Goal: Task Accomplishment & Management: Manage account settings

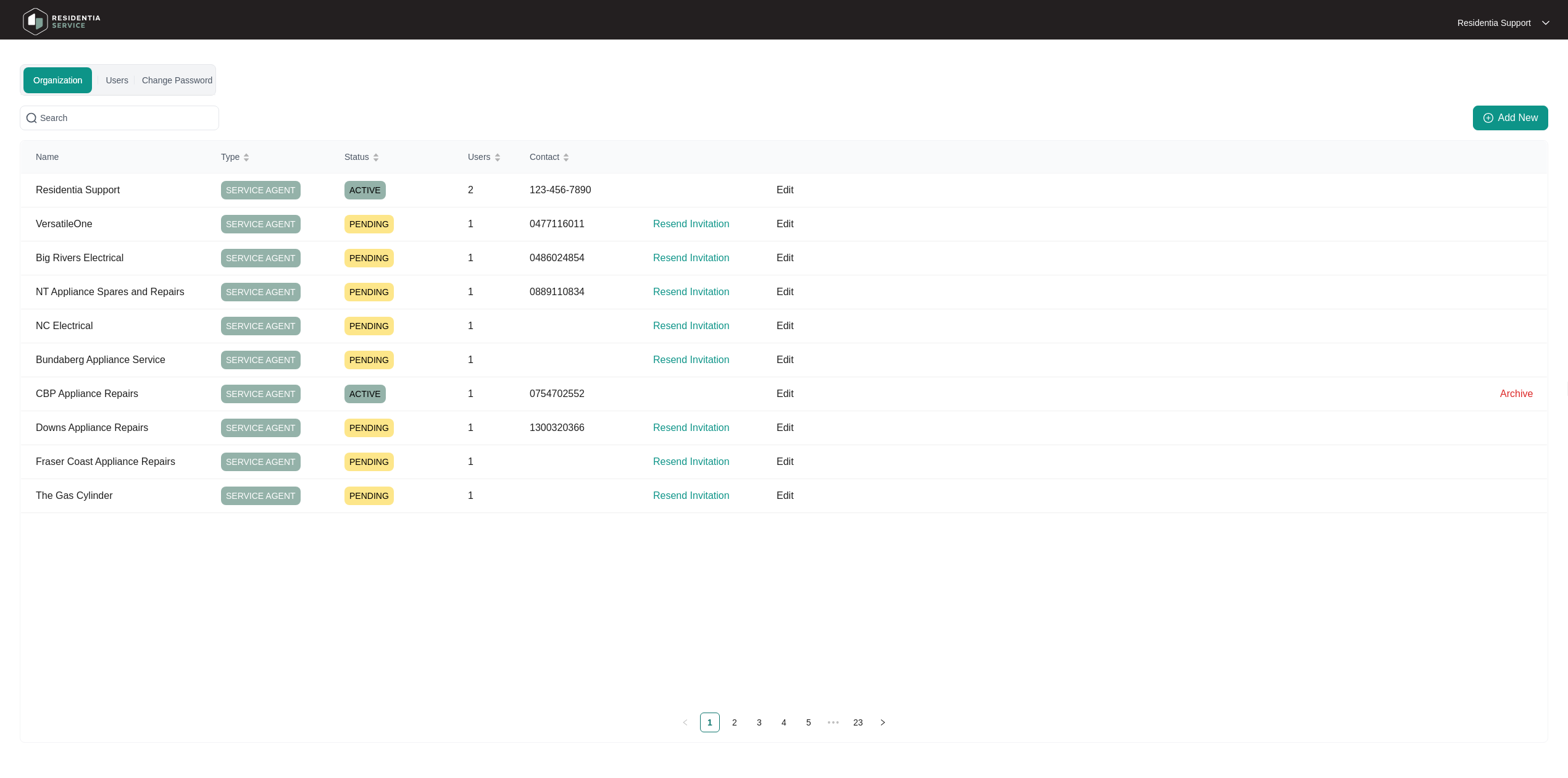
click at [1524, 23] on p "Residentia Support" at bounding box center [1494, 22] width 74 height 12
click at [1489, 43] on p "Settings" at bounding box center [1513, 44] width 53 height 12
click at [130, 117] on input "text" at bounding box center [127, 118] width 174 height 14
paste input "tracy@mrces.com.au"
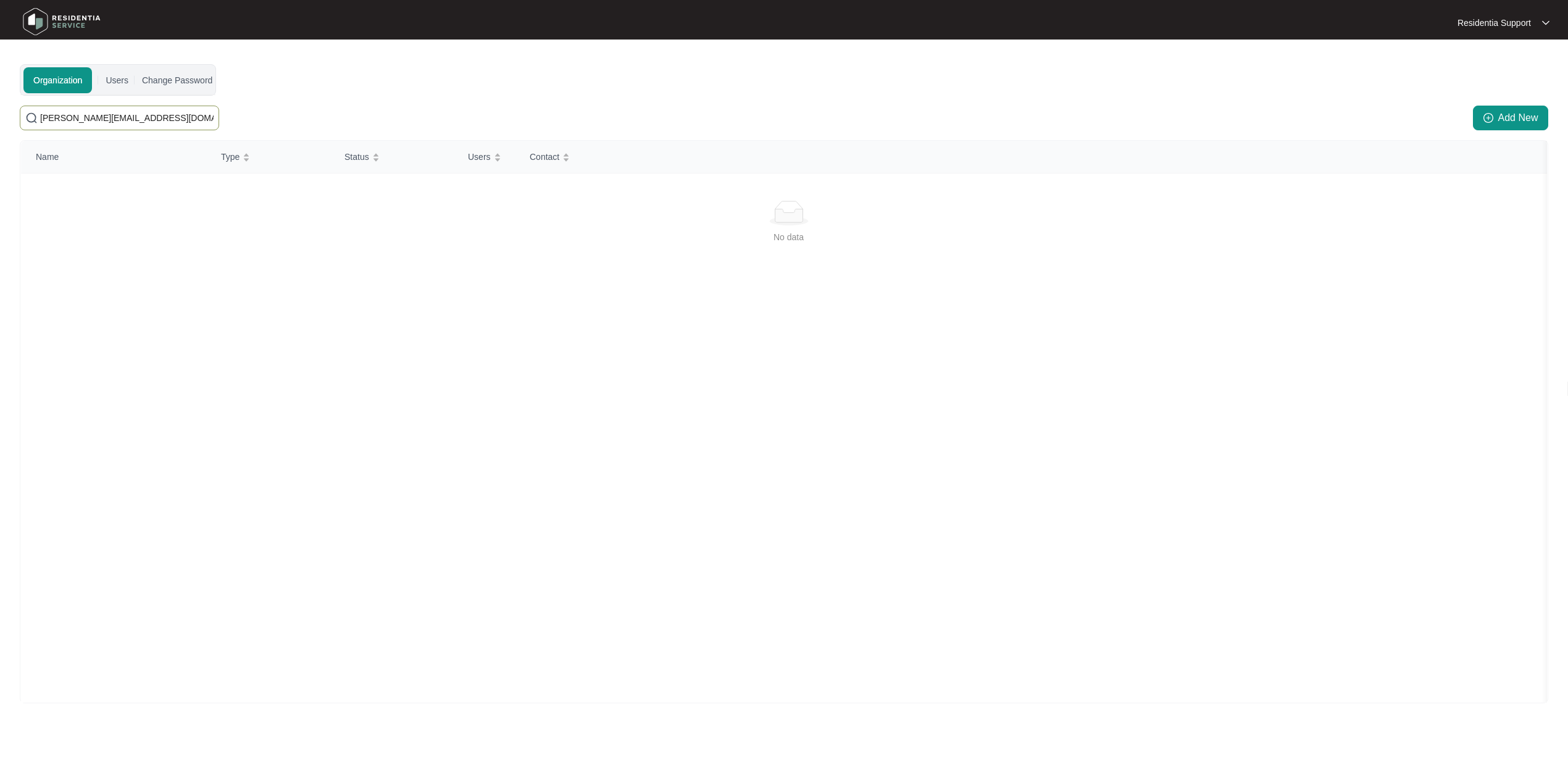
click at [124, 107] on span "tracy@mrces.com.au" at bounding box center [119, 118] width 199 height 25
drag, startPoint x: 126, startPoint y: 111, endPoint x: -81, endPoint y: 125, distance: 207.5
click at [0, 125] on html "Residentia Support Residentia... Organization Users Change Password tracy@mrces…" at bounding box center [784, 392] width 1568 height 785
paste input "Cowaramup Electrical Service"
type input "Cowaramup Electrical Service"
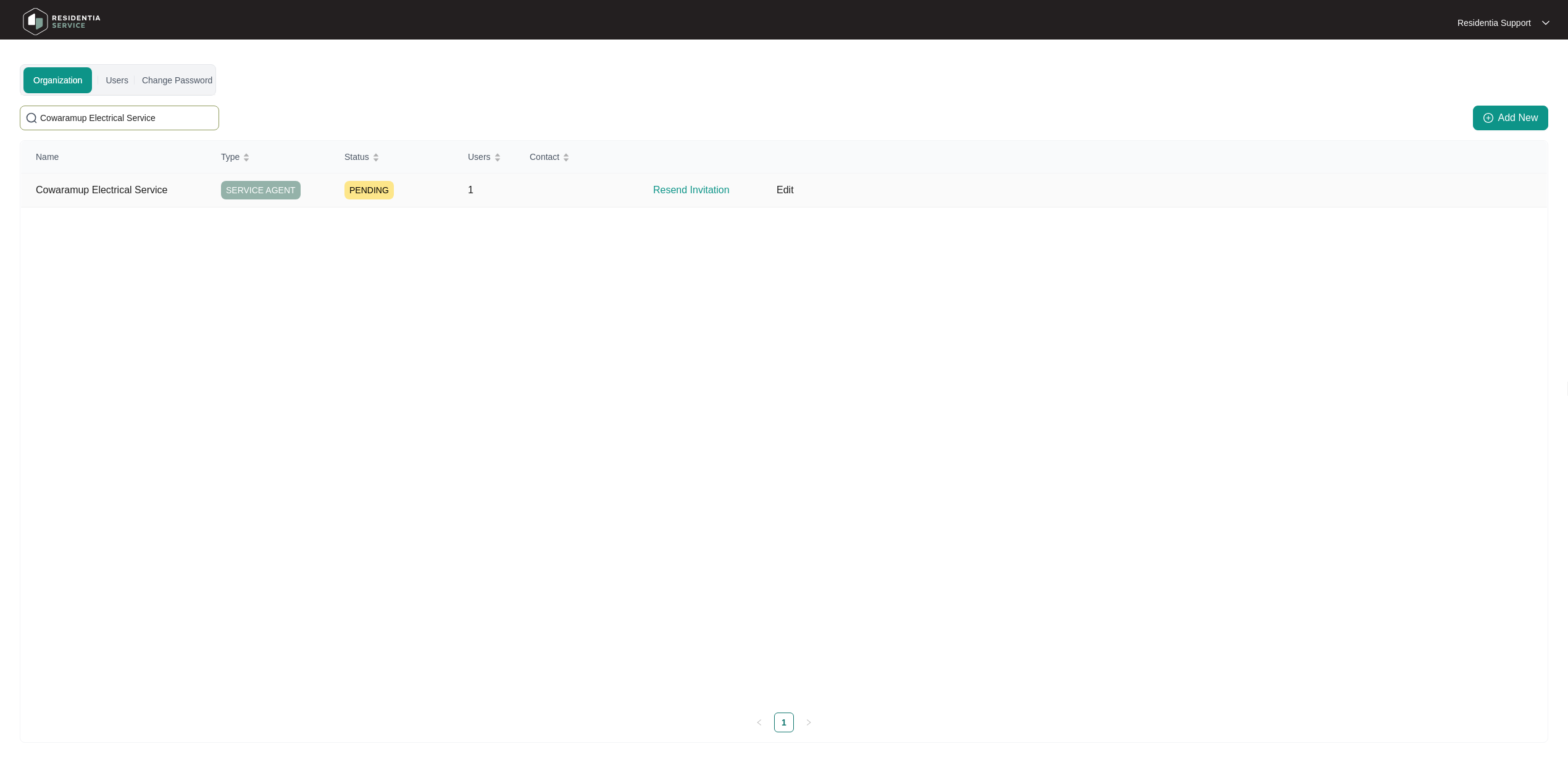
click at [692, 184] on p "Resend Invitation" at bounding box center [707, 190] width 109 height 15
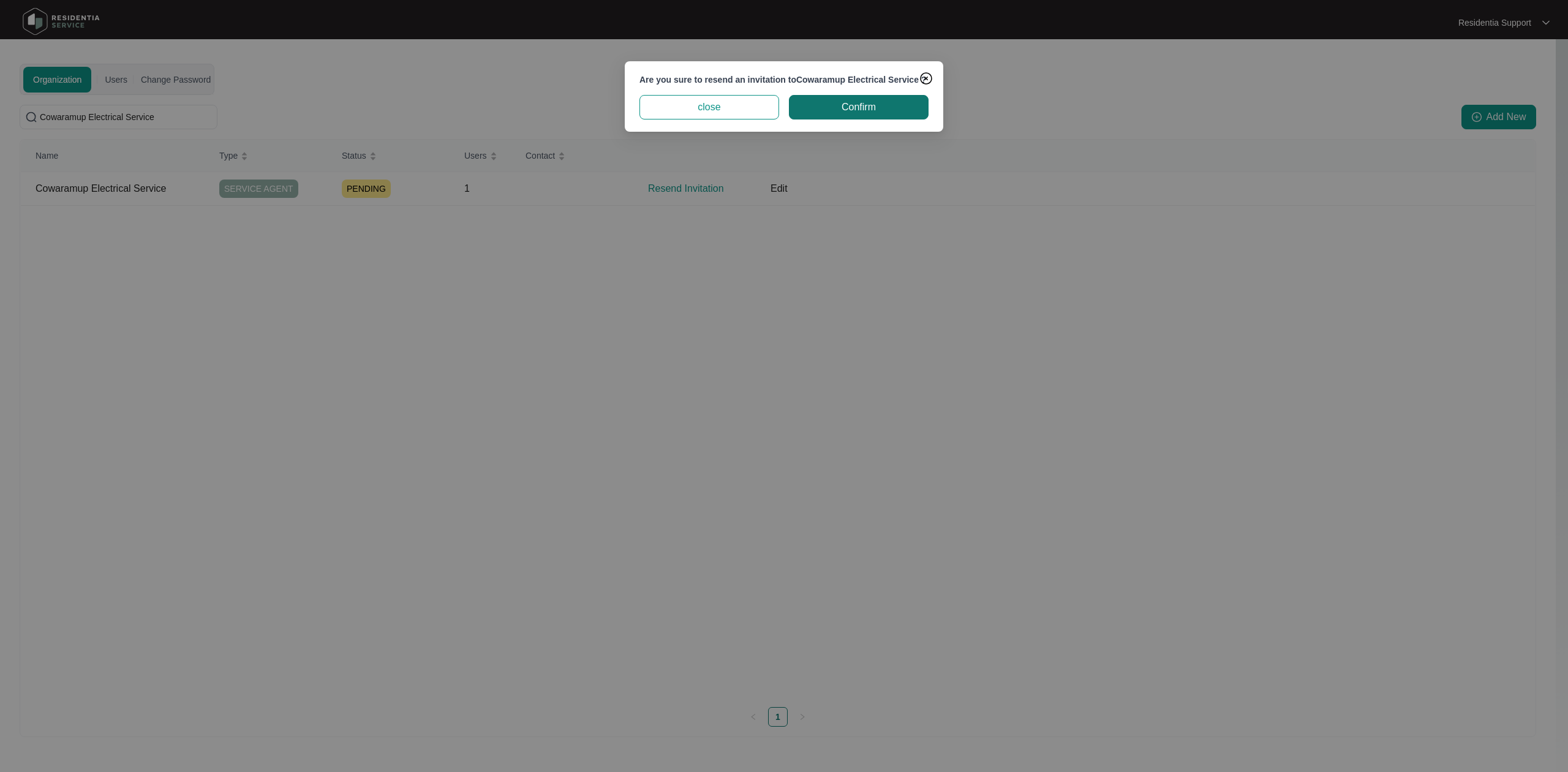
click at [851, 113] on span "Confirm" at bounding box center [859, 107] width 35 height 15
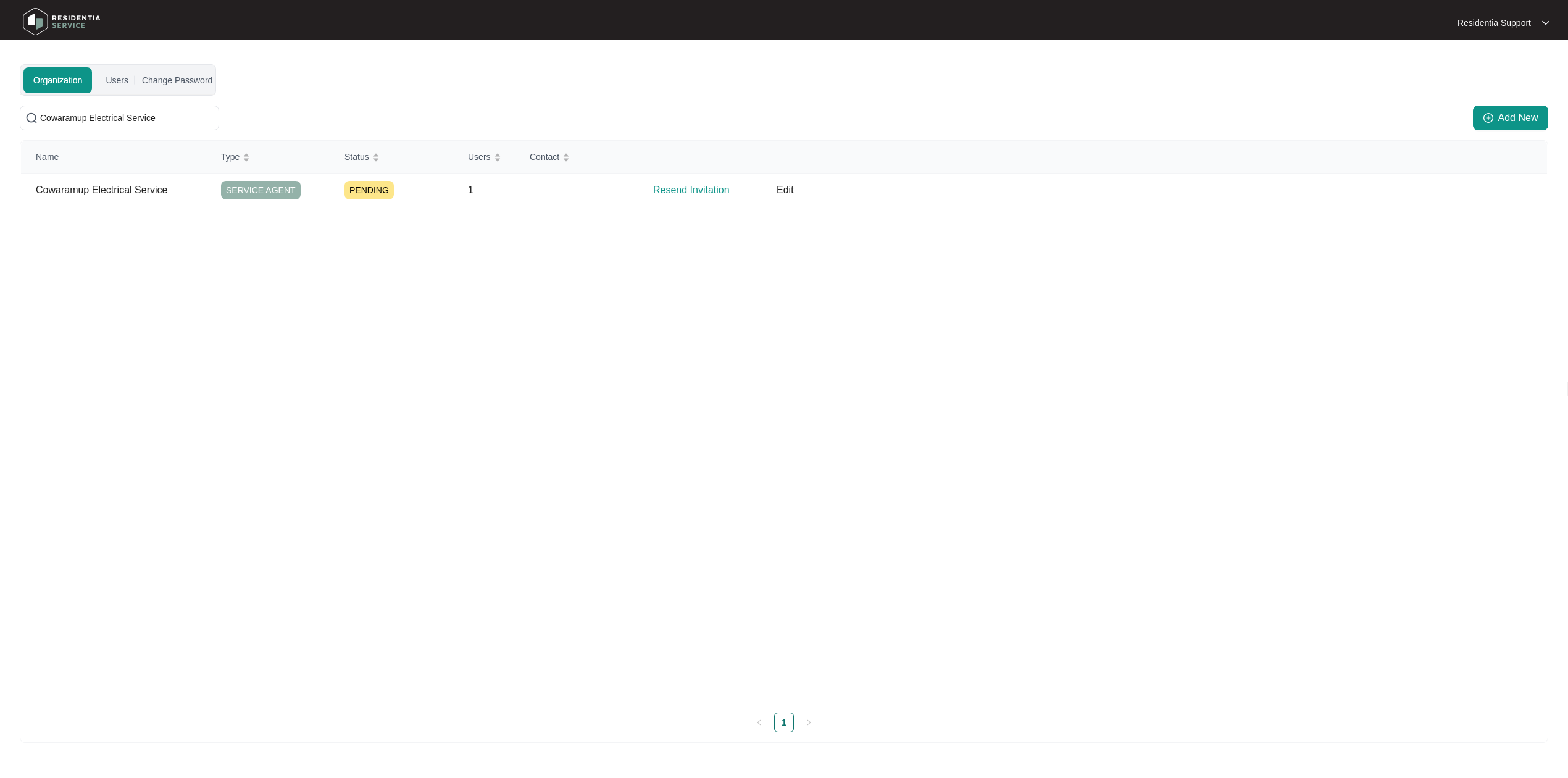
click at [493, 264] on div "Name Type Status Users Contact Cowaramup Electrical Service SERVICE AGENT PENDI…" at bounding box center [784, 422] width 1526 height 562
click at [784, 186] on p "Edit" at bounding box center [1131, 190] width 709 height 15
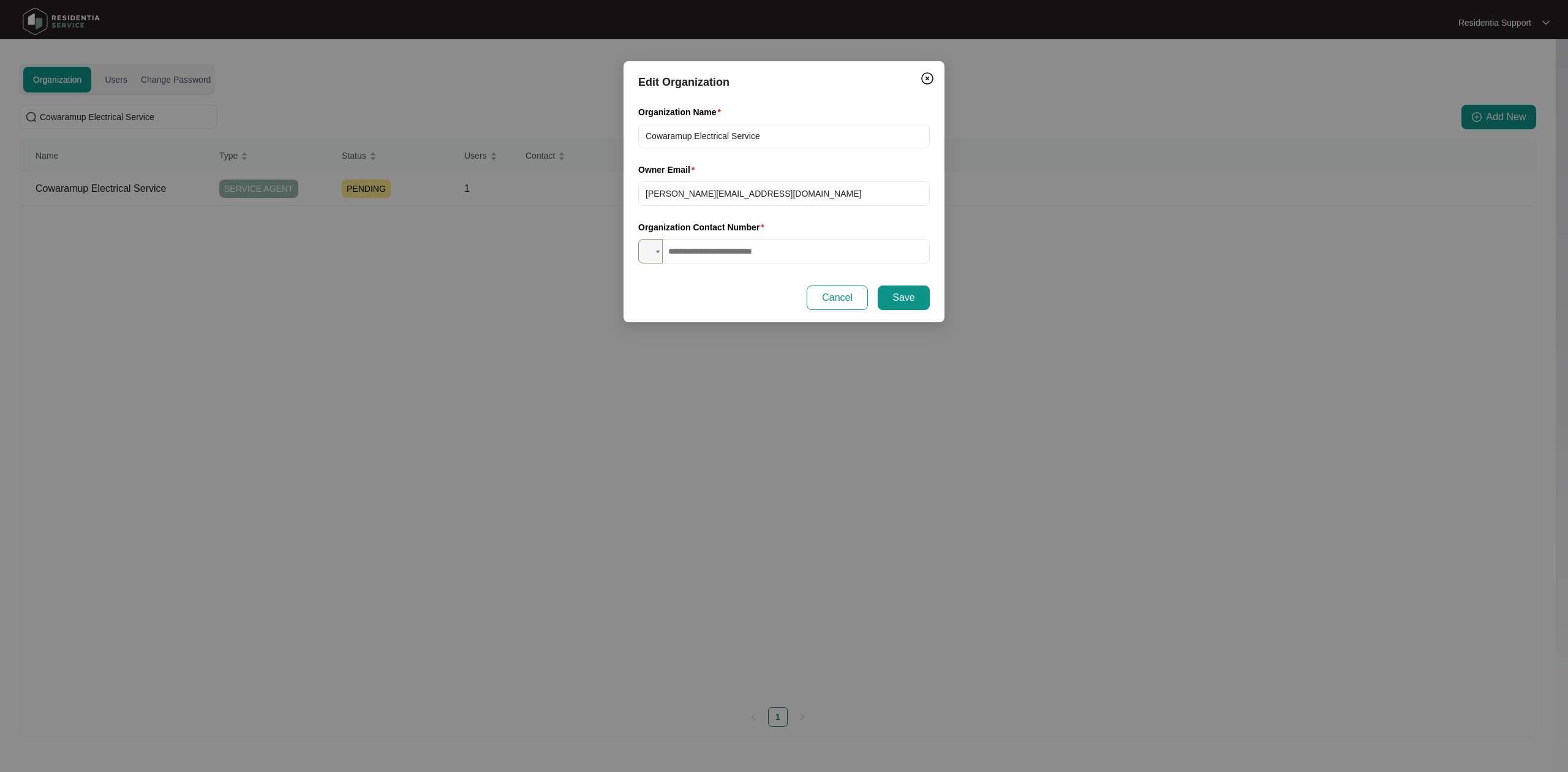
click at [1028, 246] on div "Edit Organization Organization Name Cowaramup Electrical Service Owner Email tr…" at bounding box center [784, 386] width 1568 height 772
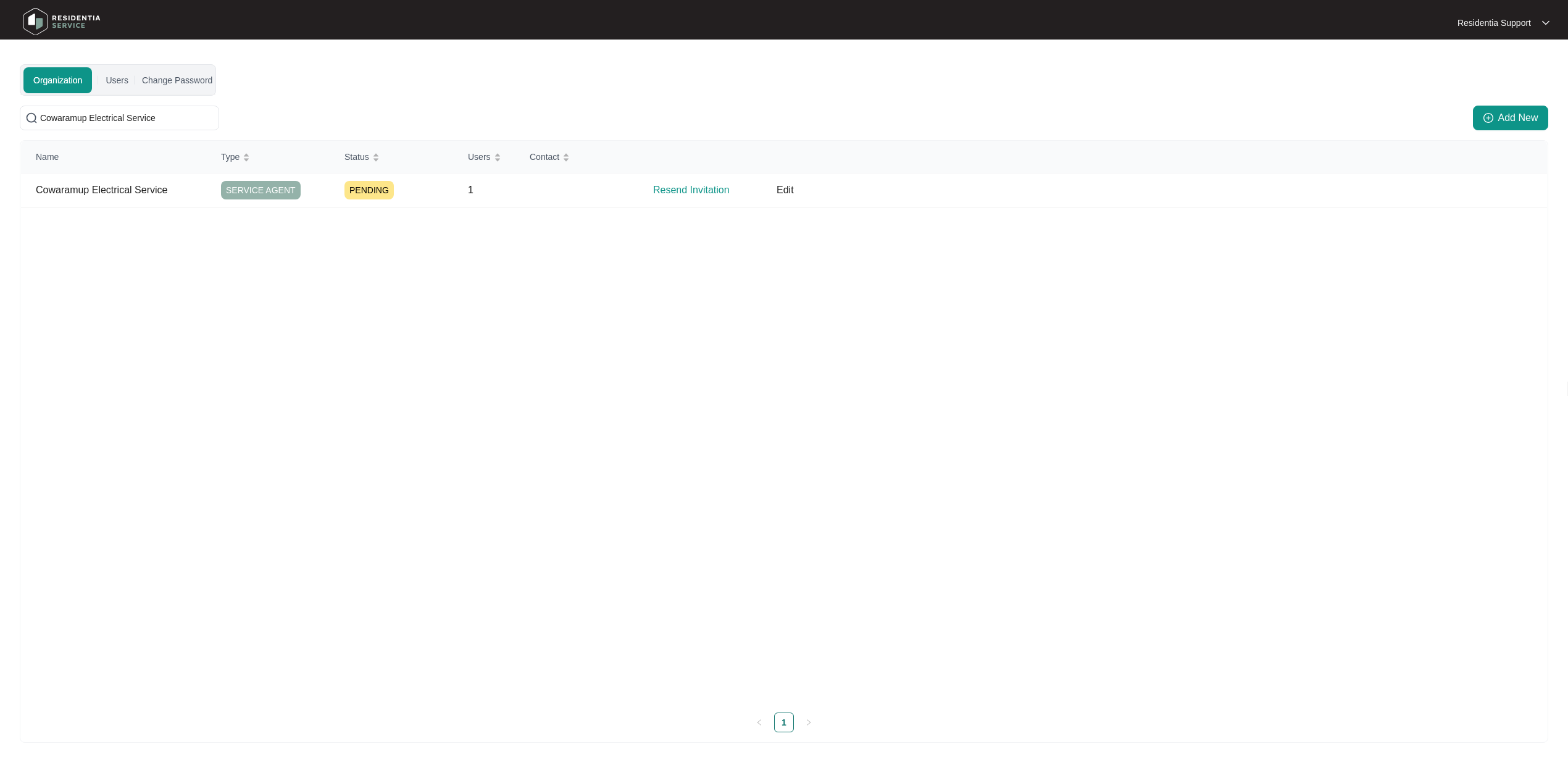
click at [762, 312] on div "Name Type Status Users Contact Cowaramup Electrical Service SERVICE AGENT PENDI…" at bounding box center [784, 422] width 1526 height 562
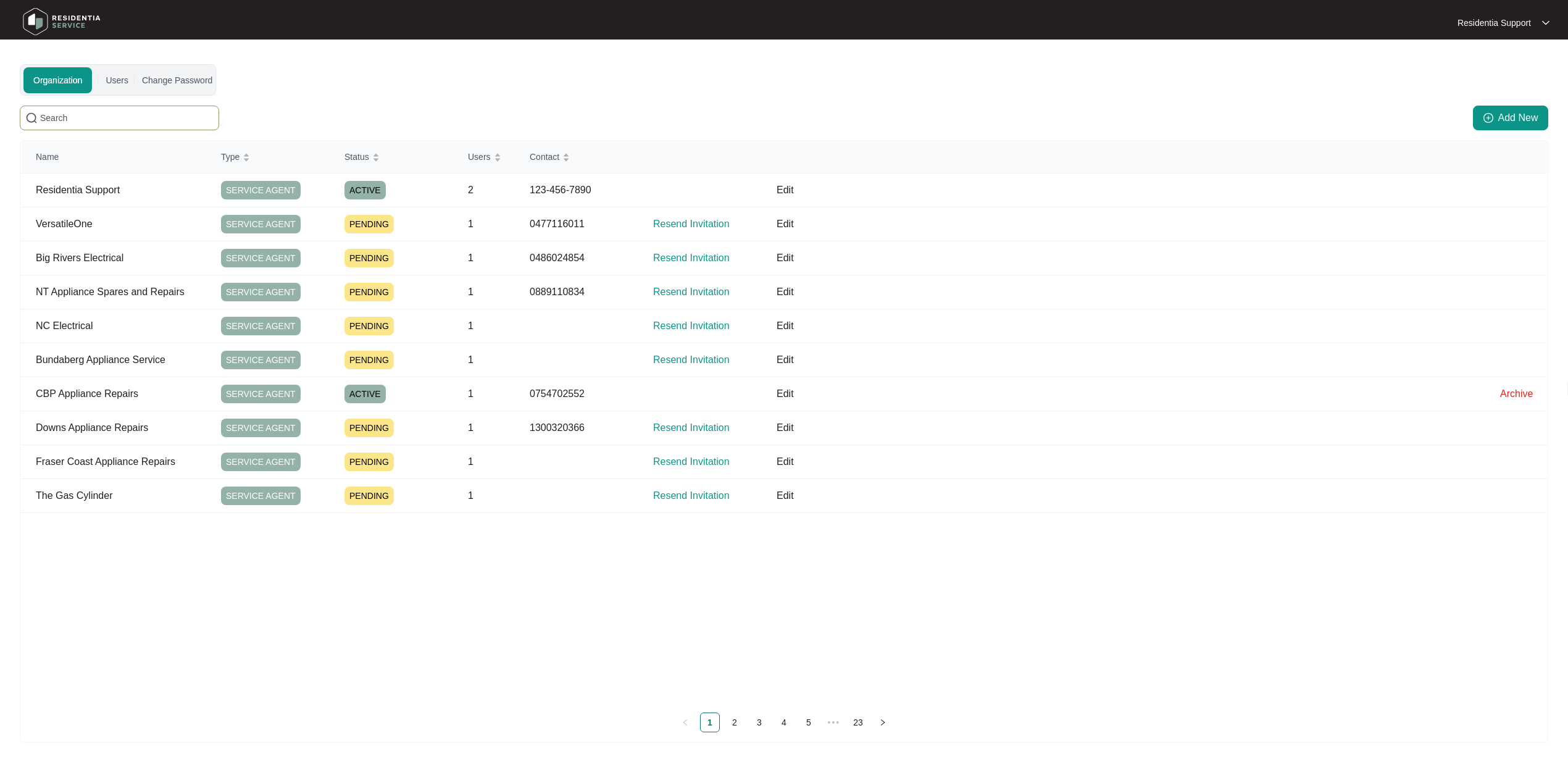
click at [156, 106] on span at bounding box center [119, 118] width 199 height 25
click at [146, 112] on input "text" at bounding box center [127, 118] width 174 height 14
paste input "897587612"
type input "897587612"
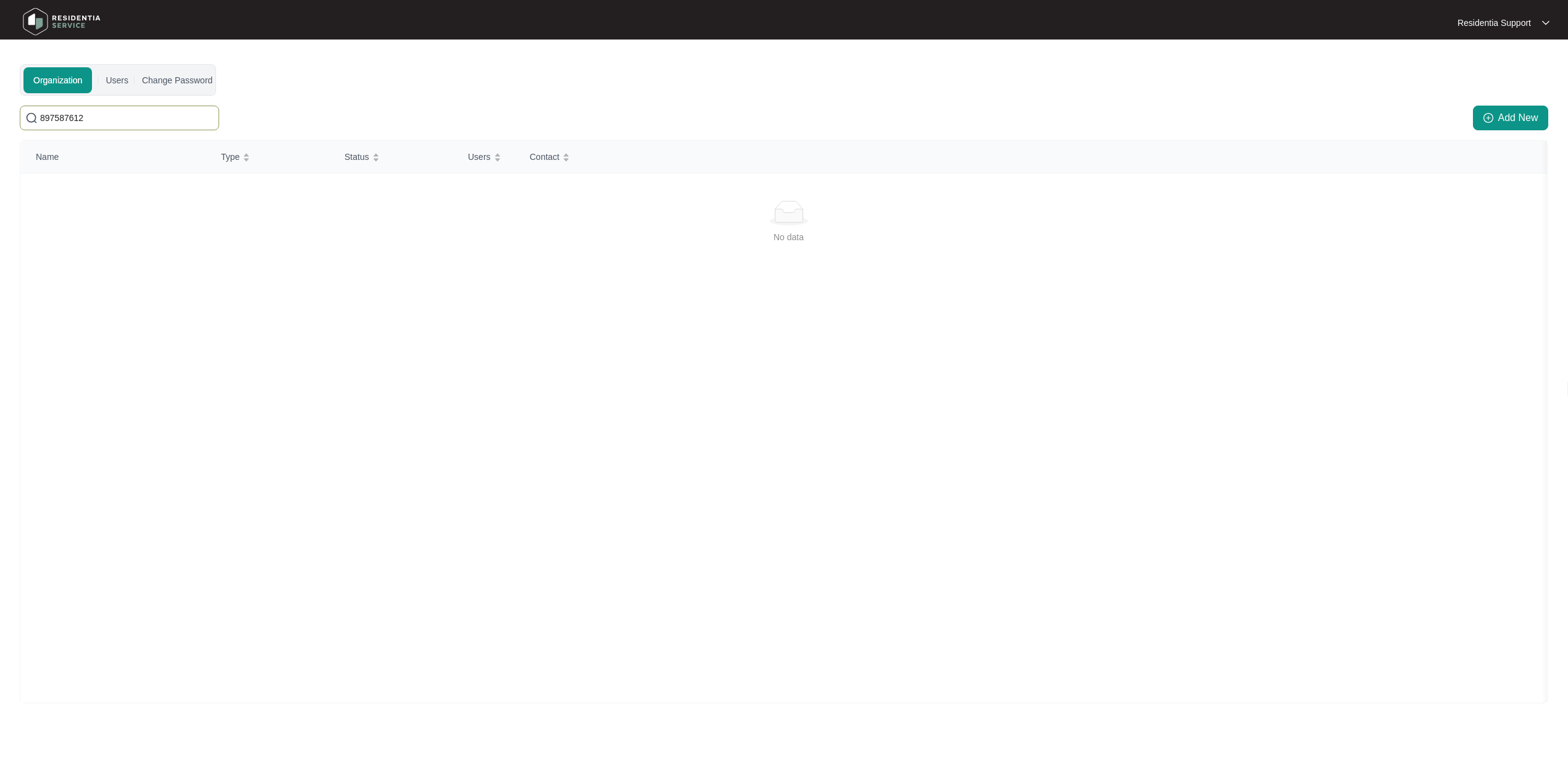
drag, startPoint x: 146, startPoint y: 112, endPoint x: -152, endPoint y: 107, distance: 298.0
click at [0, 107] on html "Residentia Support Residentia... Organization Users Change Password [SECURITY_D…" at bounding box center [784, 392] width 1568 height 785
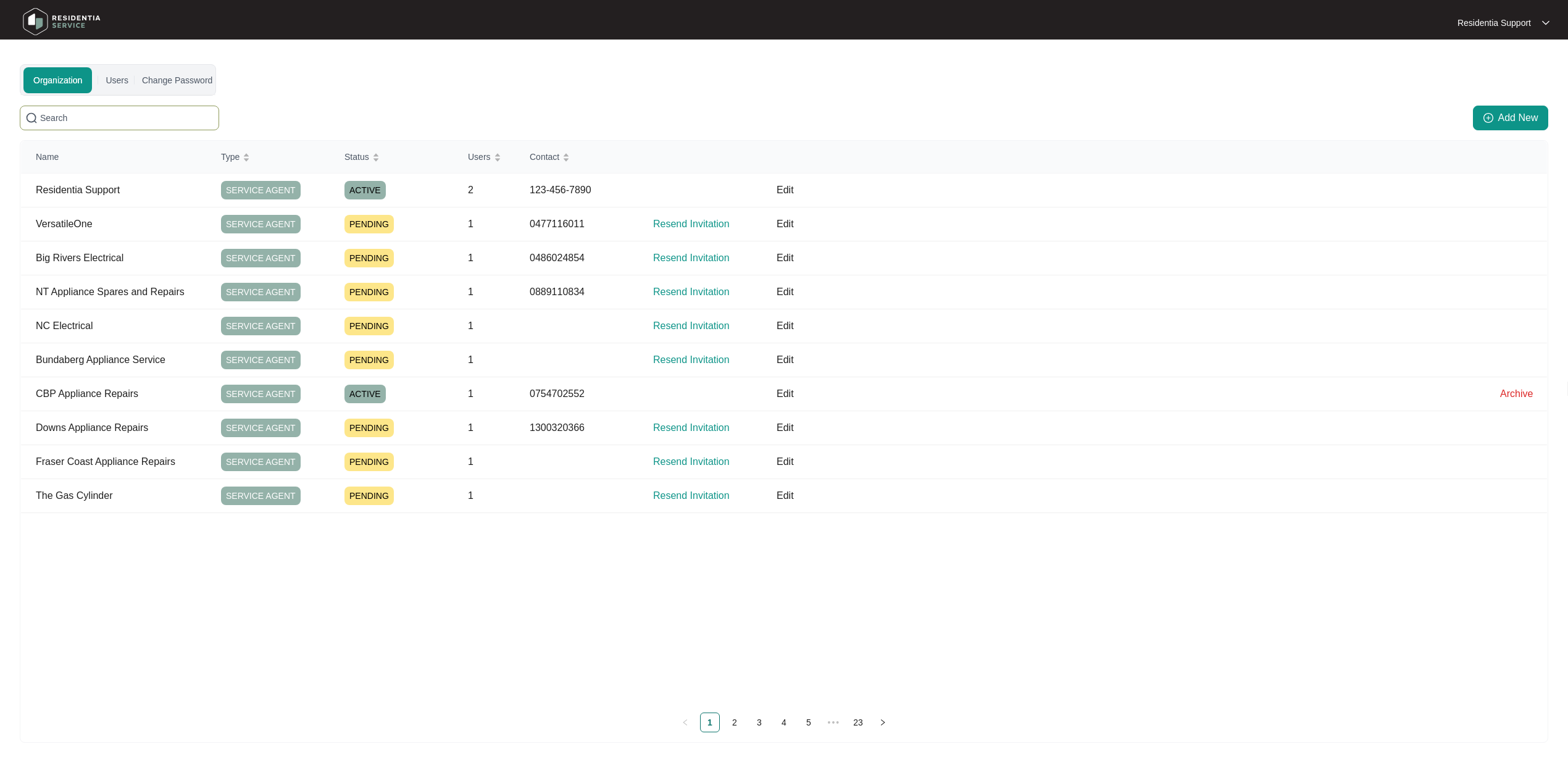
click at [146, 121] on input "text" at bounding box center [127, 118] width 174 height 14
paste input "897587612"
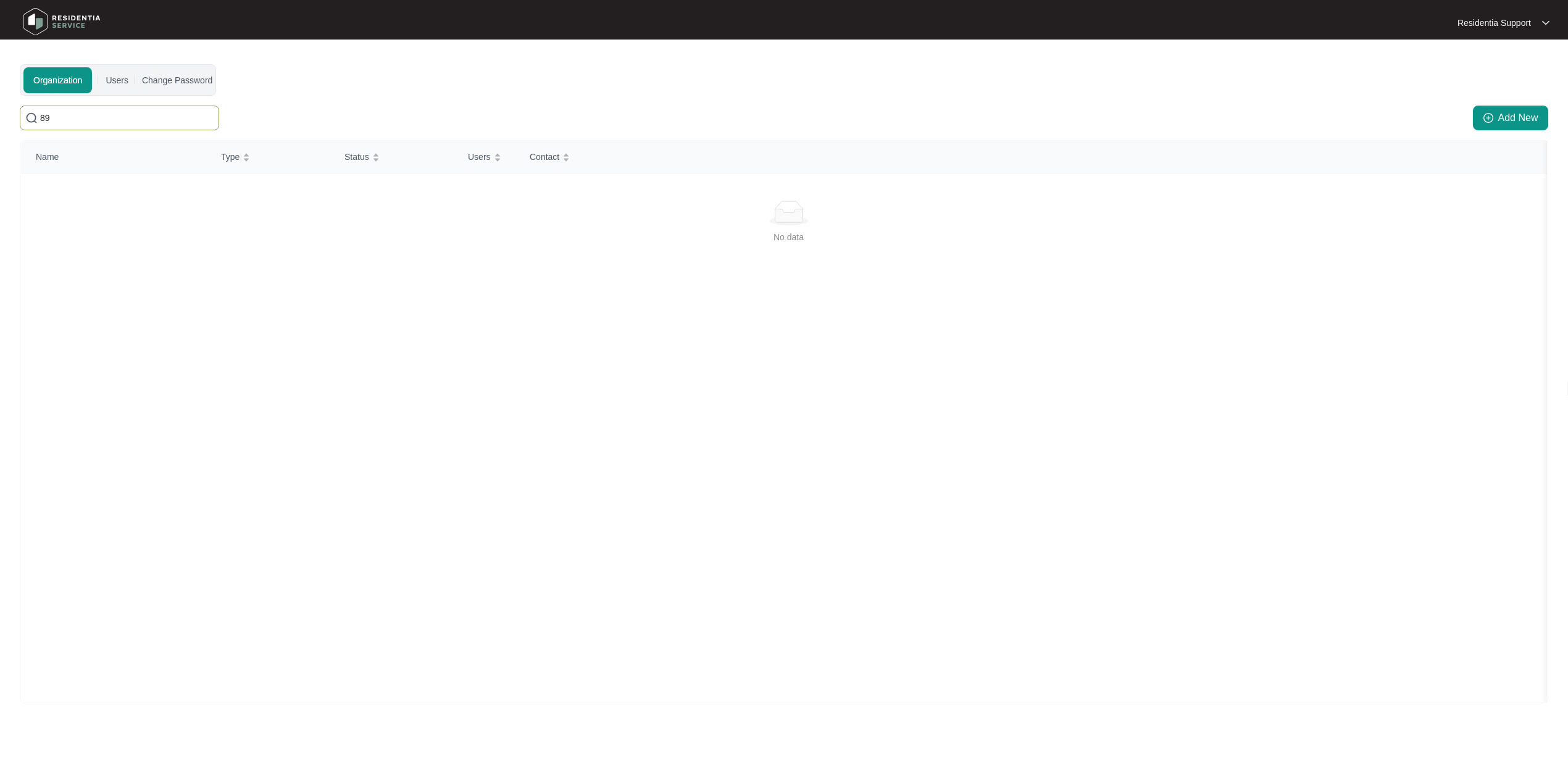
type input "8"
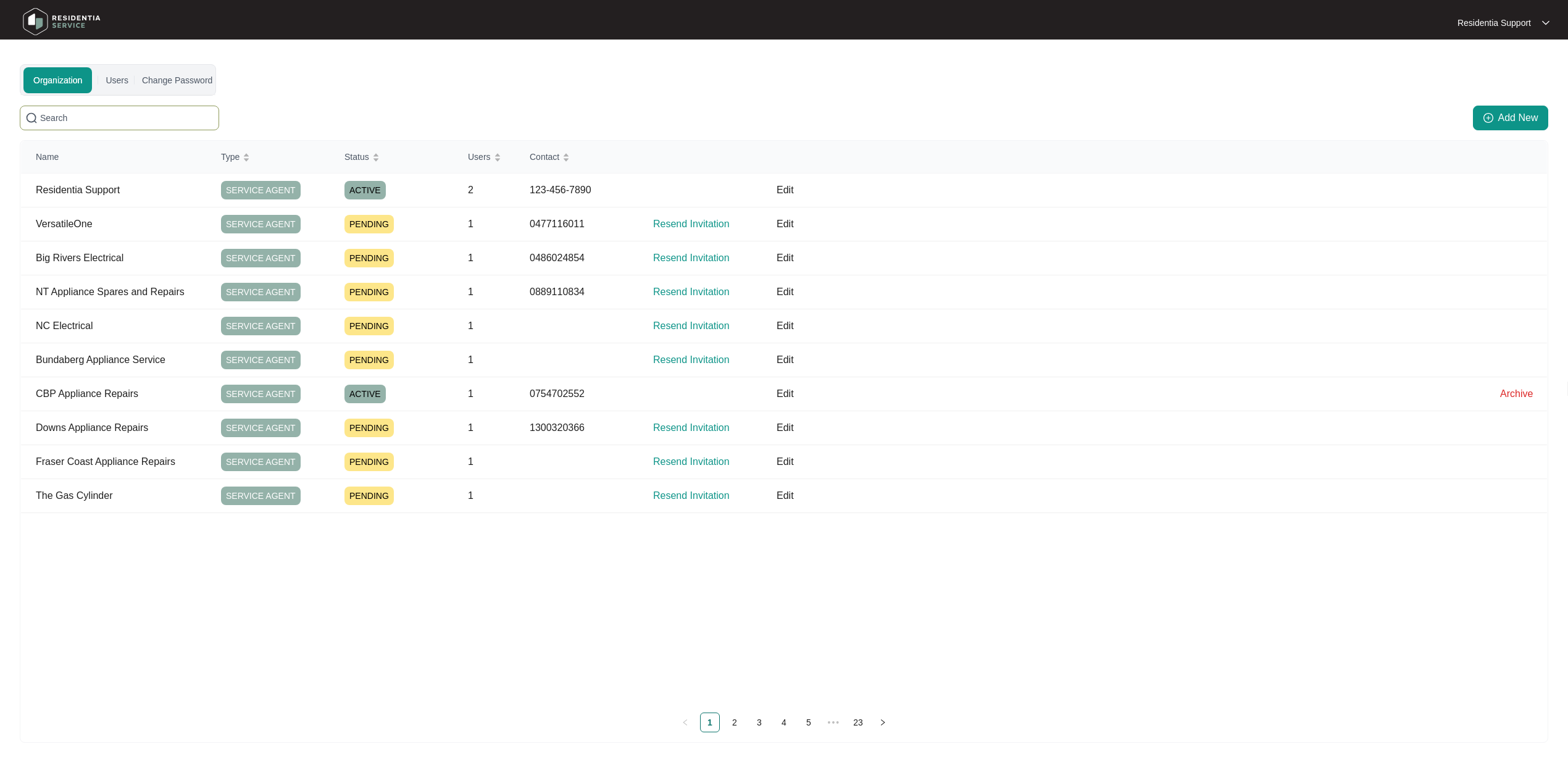
click at [116, 110] on span at bounding box center [119, 118] width 199 height 25
click at [107, 124] on input "text" at bounding box center [127, 118] width 174 height 14
paste input "897587612"
type input "897587612"
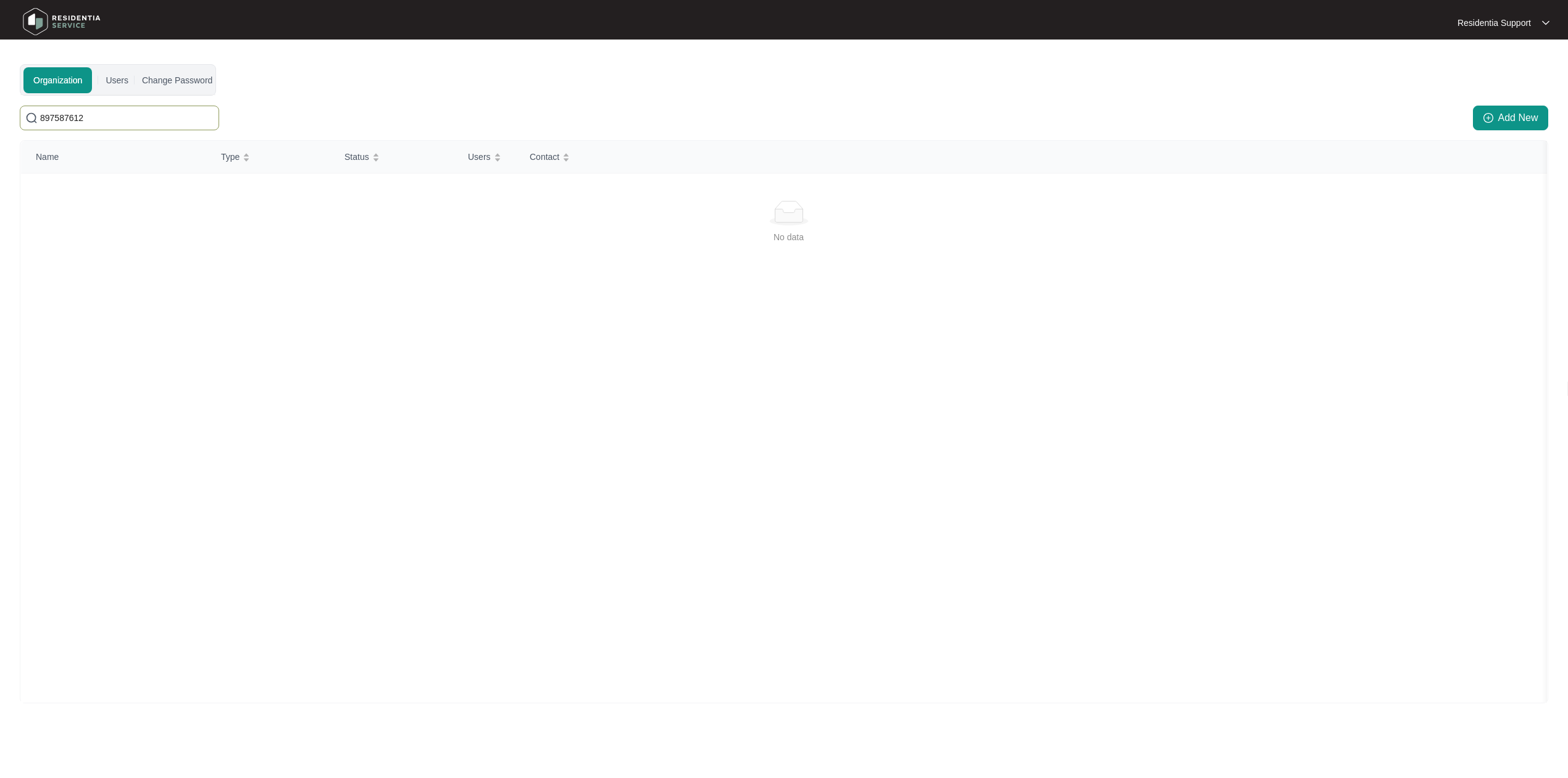
drag, startPoint x: 107, startPoint y: 124, endPoint x: -74, endPoint y: 65, distance: 190.4
click at [0, 65] on html "Residentia Support Residentia... Organization Users Change Password [SECURITY_D…" at bounding box center [784, 392] width 1568 height 785
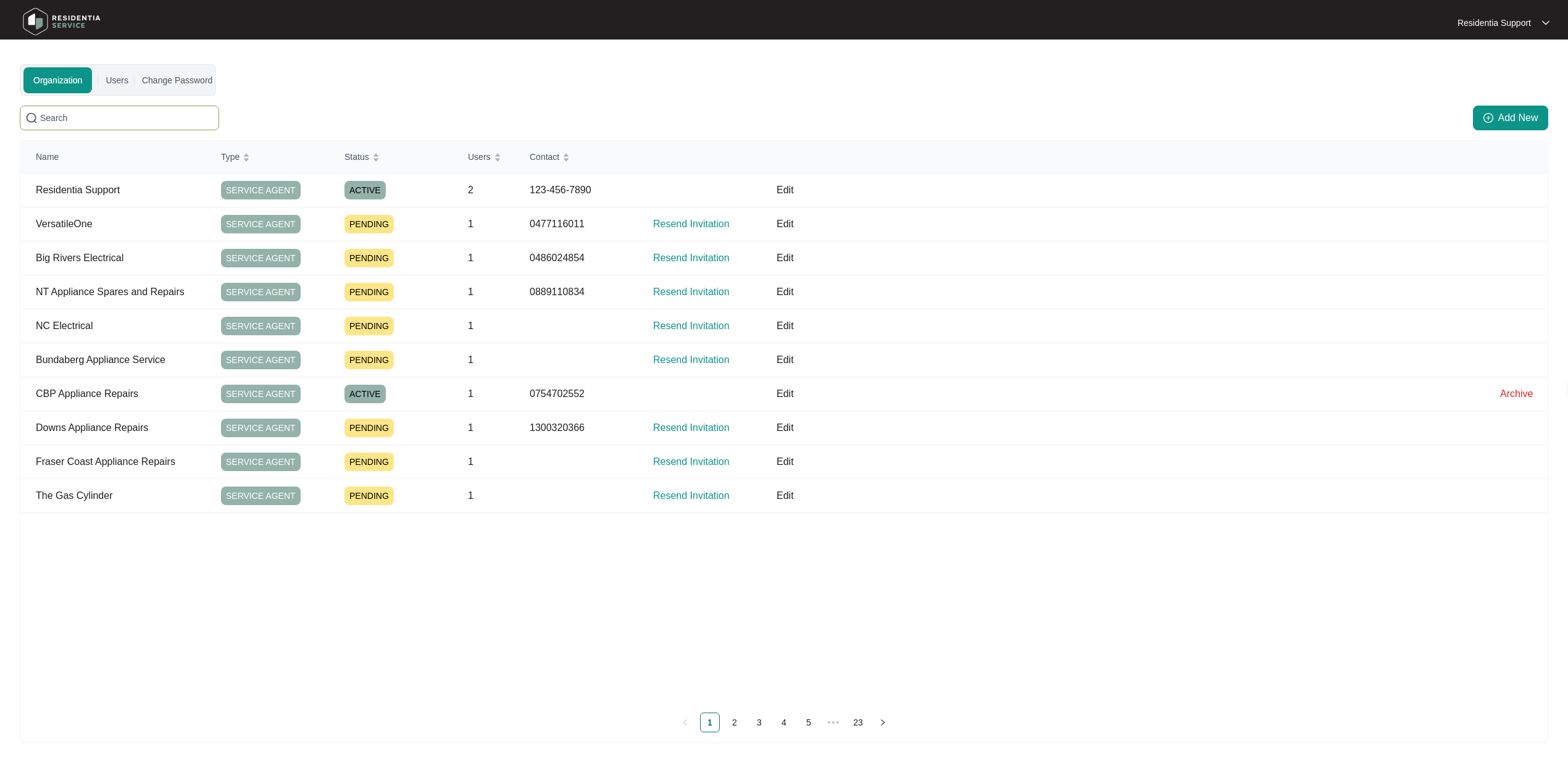
click at [107, 114] on input "text" at bounding box center [127, 118] width 174 height 14
paste input "Cowaramup Electrical Service"
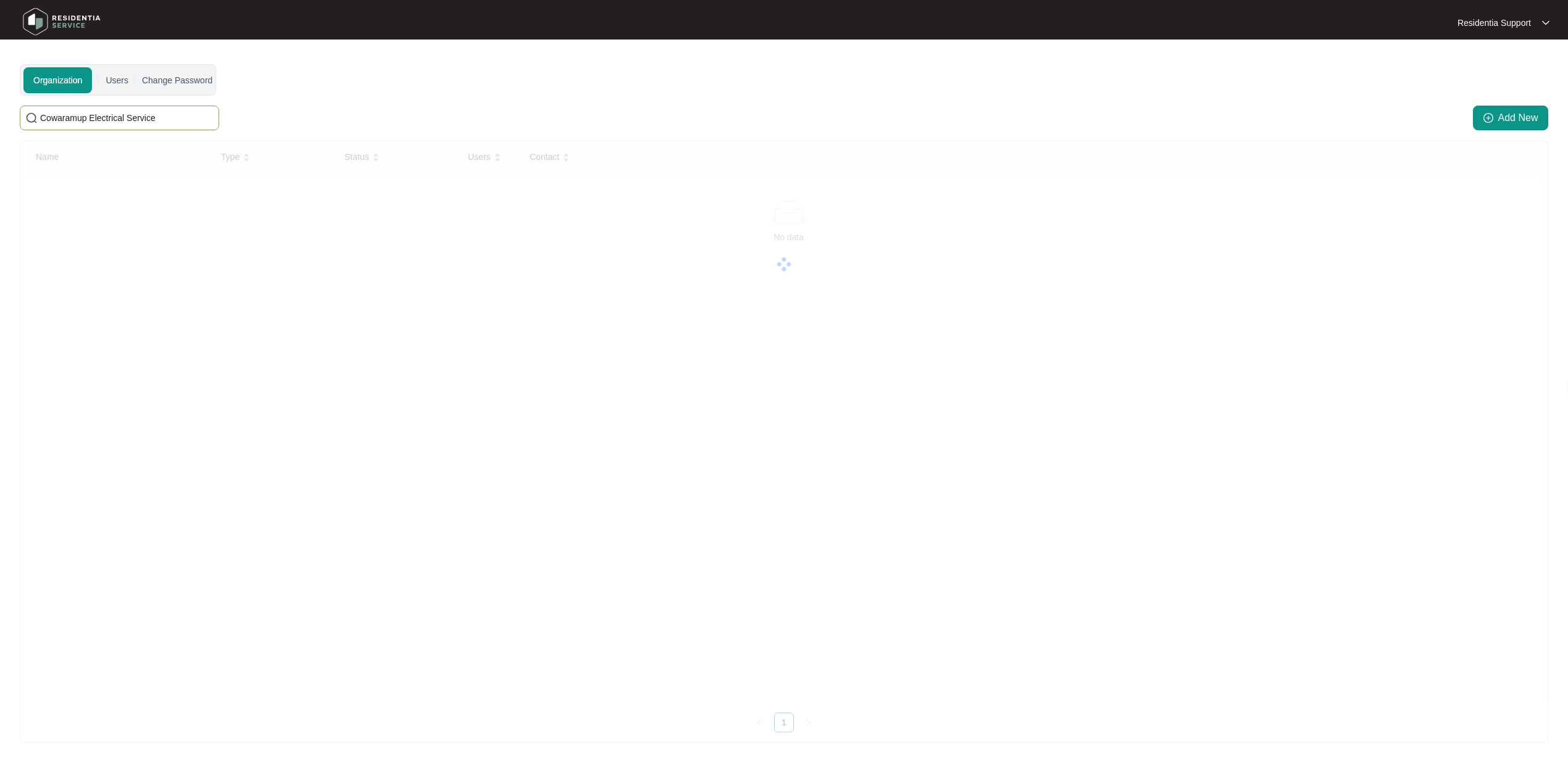
type input "Cowaramup Electrical Service"
click at [522, 187] on td at bounding box center [577, 191] width 124 height 34
click at [36, 13] on img at bounding box center [61, 22] width 86 height 37
